Goal: Transaction & Acquisition: Purchase product/service

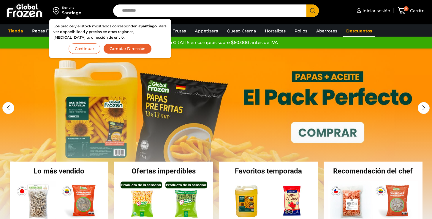
click at [350, 30] on link "Descuentos" at bounding box center [359, 30] width 32 height 11
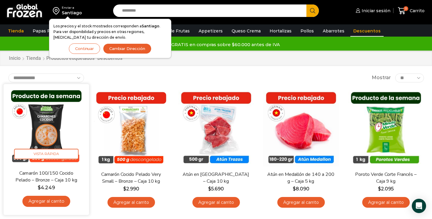
scroll to position [1, 0]
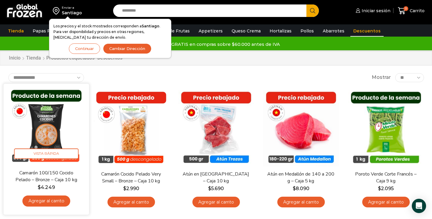
click at [45, 131] on img at bounding box center [46, 126] width 77 height 77
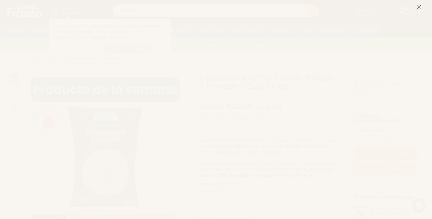
click at [418, 8] on icon at bounding box center [418, 6] width 5 height 5
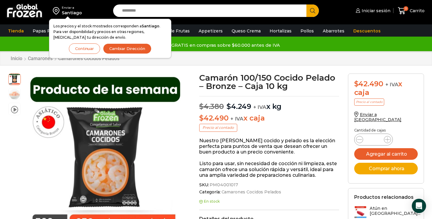
click at [87, 48] on button "Continuar" at bounding box center [84, 48] width 31 height 10
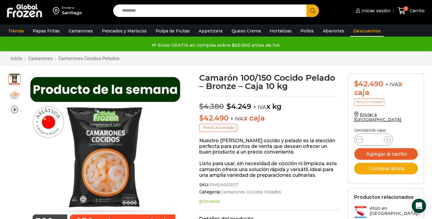
click at [361, 31] on link "Descuentos" at bounding box center [366, 30] width 33 height 11
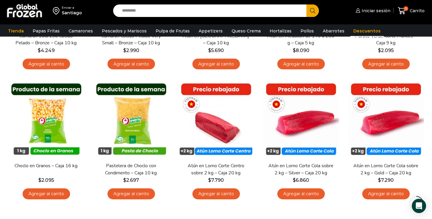
scroll to position [140, 0]
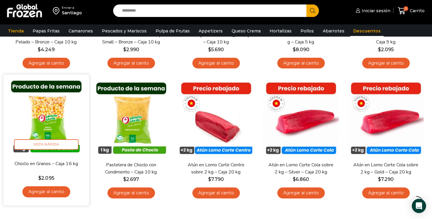
click at [47, 117] on img at bounding box center [46, 117] width 77 height 77
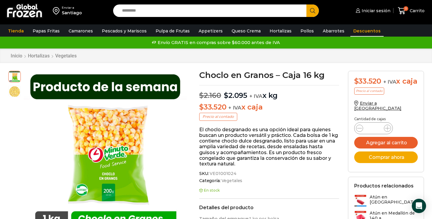
click at [354, 31] on link "Descuentos" at bounding box center [366, 30] width 33 height 11
